Goal: Task Accomplishment & Management: Use online tool/utility

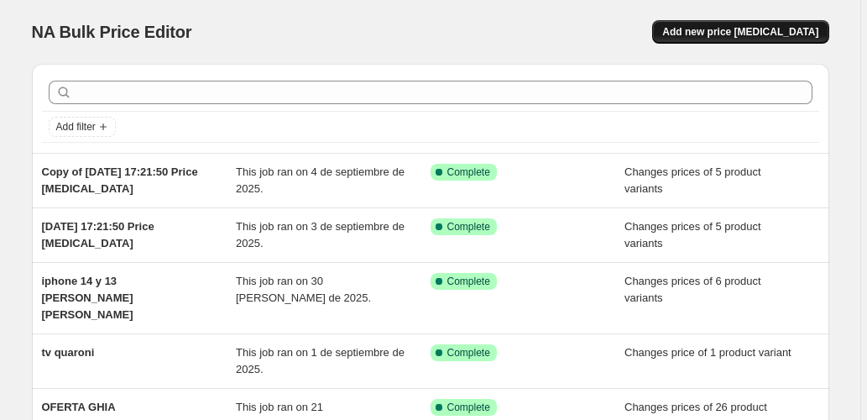
click at [796, 26] on span "Add new price change job" at bounding box center [740, 31] width 156 height 13
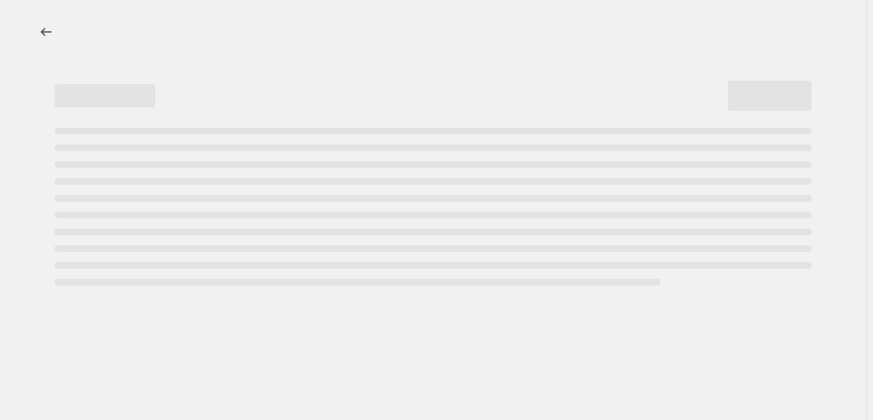
select select "percentage"
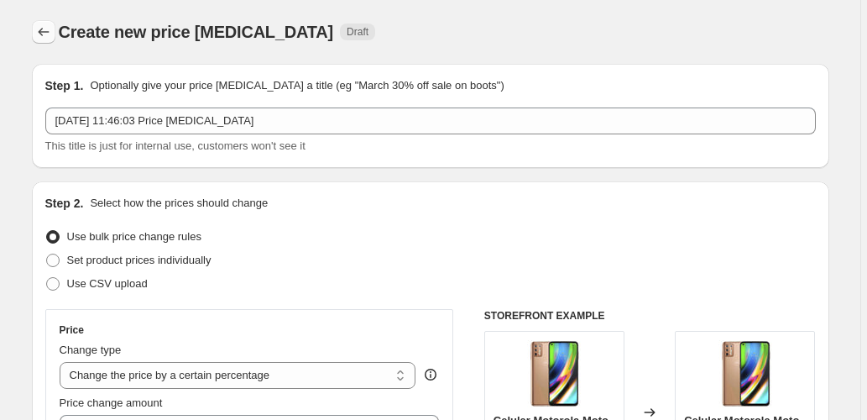
click at [44, 31] on icon "Price change jobs" at bounding box center [43, 32] width 17 height 17
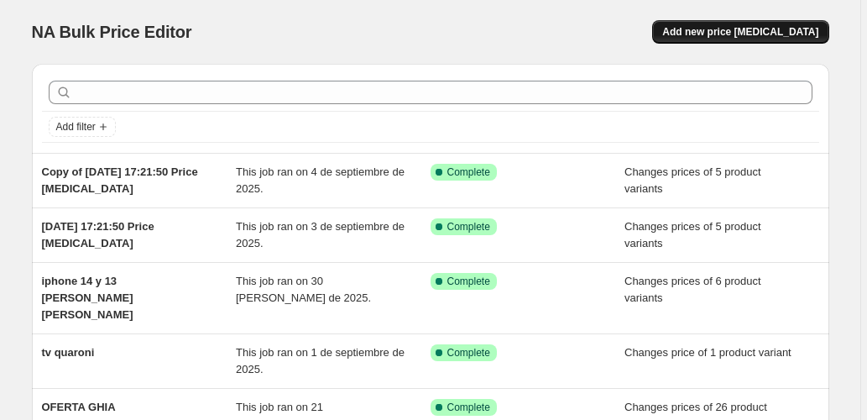
click at [754, 38] on span "Add new price change job" at bounding box center [740, 31] width 156 height 13
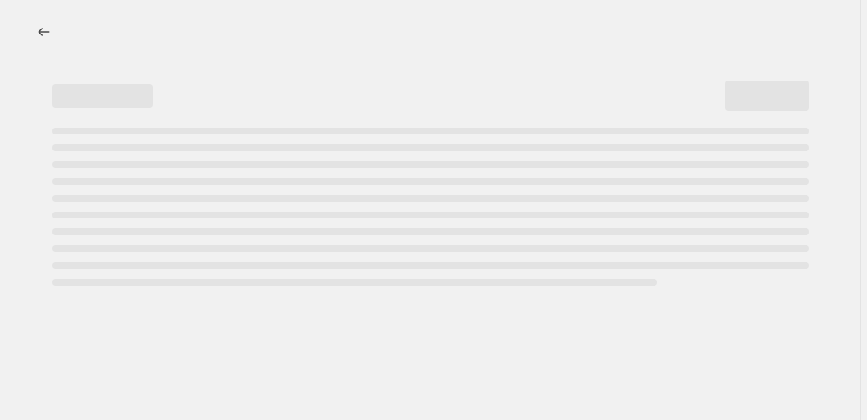
select select "percentage"
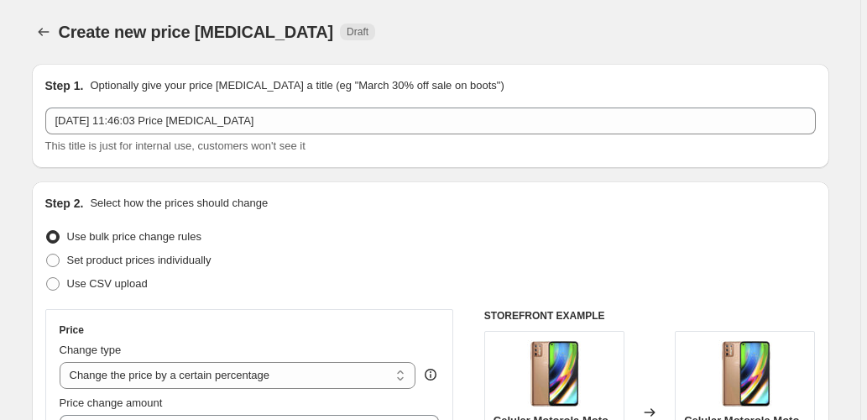
scroll to position [55, 0]
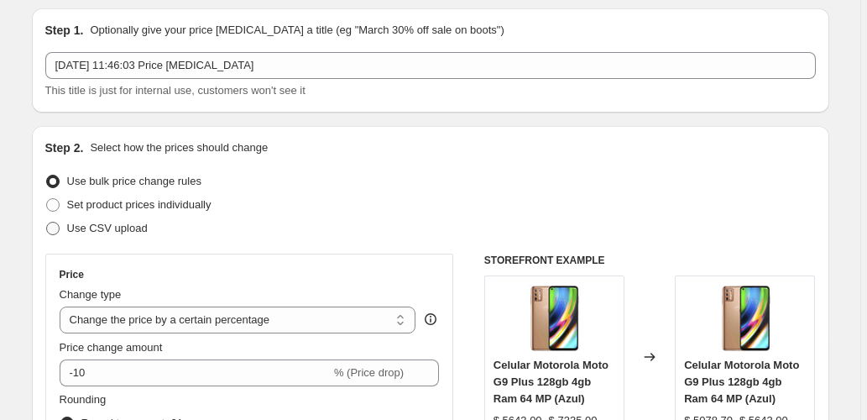
click at [82, 233] on span "Use CSV upload" at bounding box center [107, 228] width 81 height 13
click at [47, 222] on input "Use CSV upload" at bounding box center [46, 222] width 1 height 1
radio input "true"
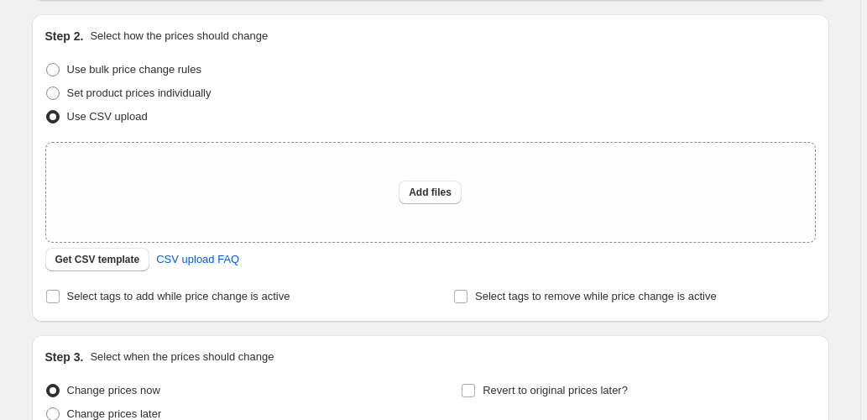
scroll to position [168, 0]
click at [78, 259] on span "Get CSV template" at bounding box center [97, 258] width 85 height 13
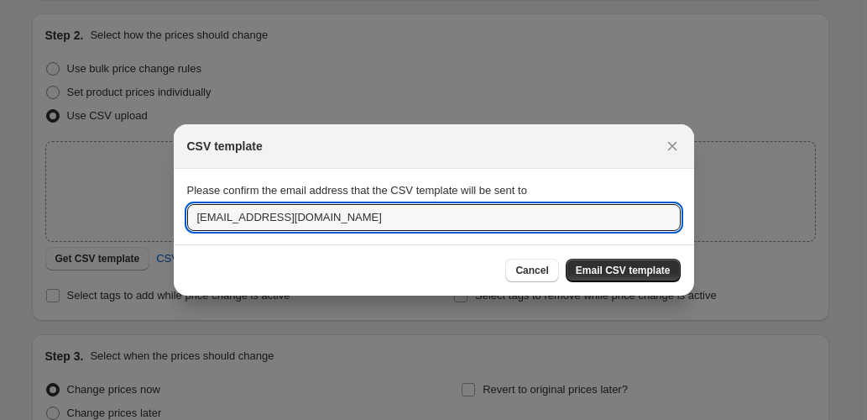
drag, startPoint x: 343, startPoint y: 217, endPoint x: 25, endPoint y: 217, distance: 318.2
type input "irodriguez@tksonline.mx"
click at [612, 270] on span "Email CSV template" at bounding box center [623, 270] width 95 height 13
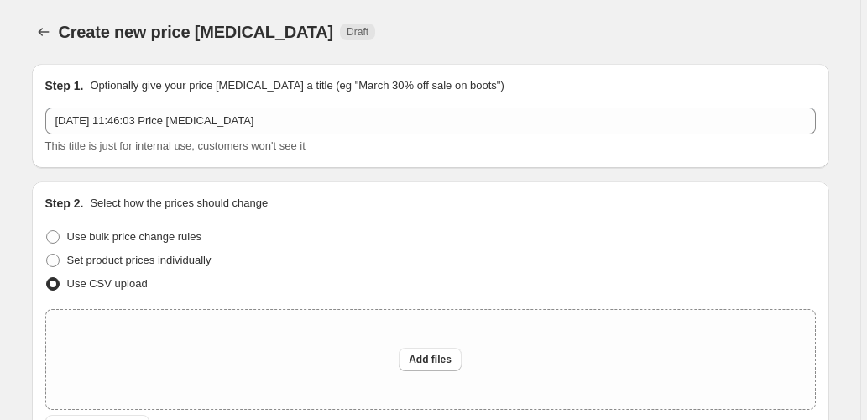
scroll to position [168, 0]
